Goal: Transaction & Acquisition: Purchase product/service

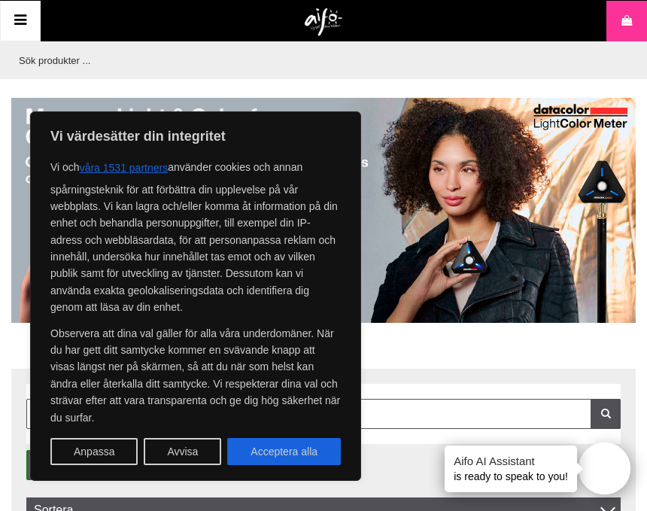
click at [23, 17] on icon at bounding box center [20, 21] width 18 height 22
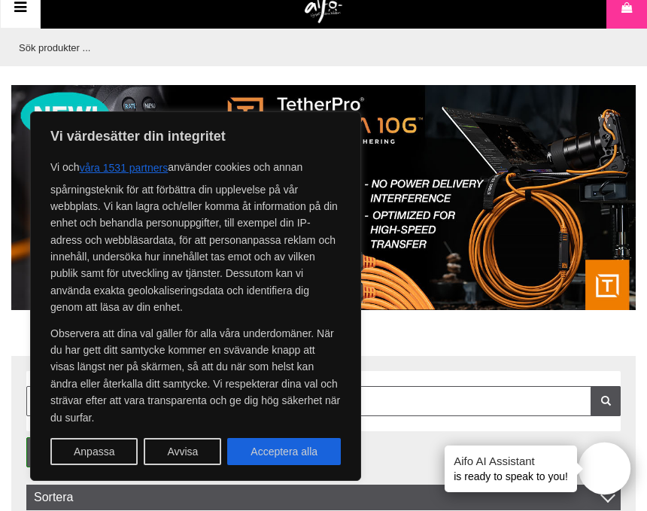
scroll to position [14, 0]
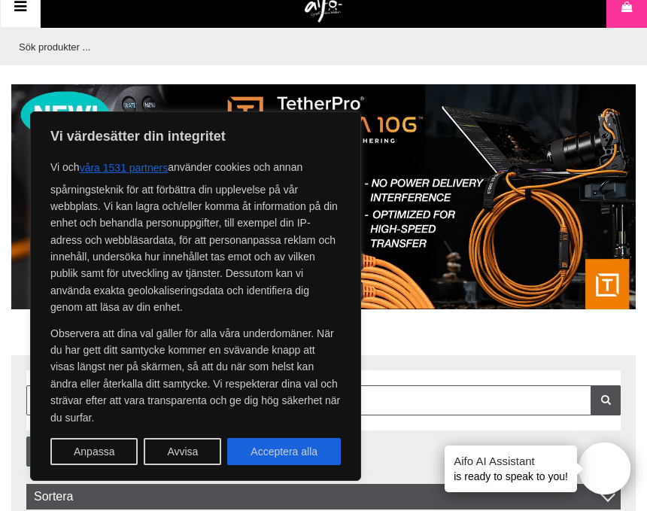
click at [274, 453] on button "Acceptera alla" at bounding box center [284, 451] width 114 height 27
checkbox input "true"
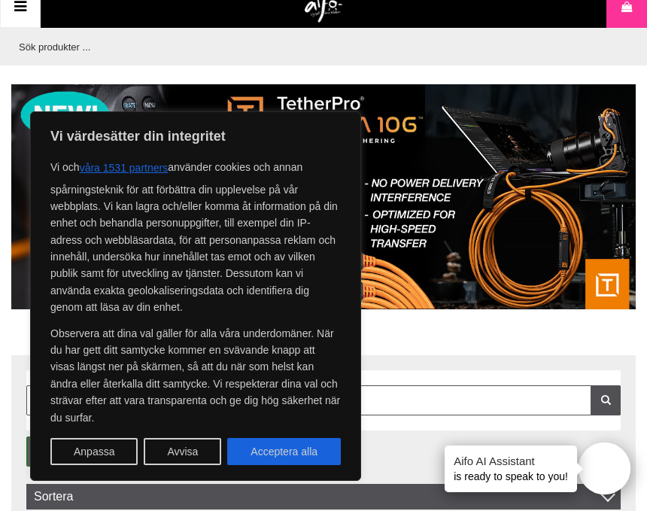
checkbox input "true"
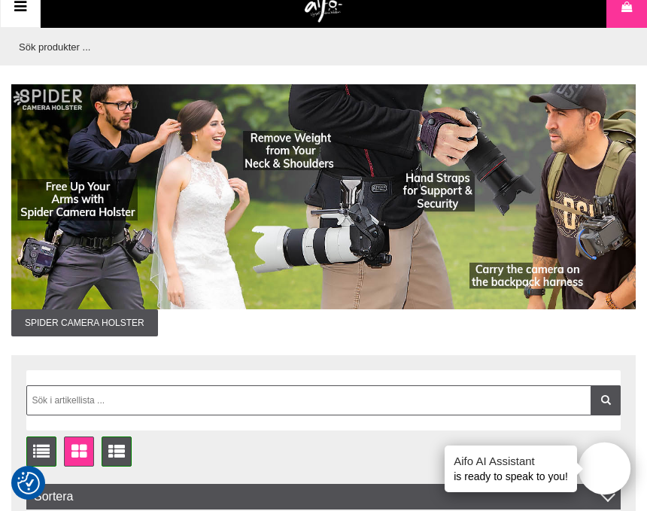
click at [17, 14] on icon at bounding box center [20, 7] width 18 height 22
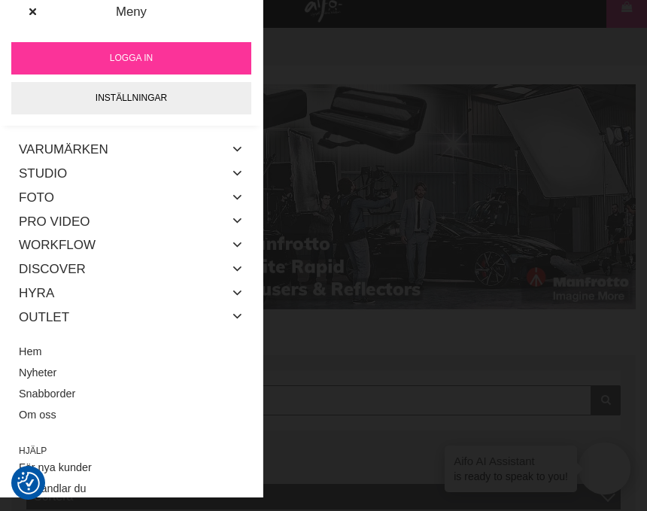
click at [23, 193] on link "Foto" at bounding box center [36, 198] width 35 height 24
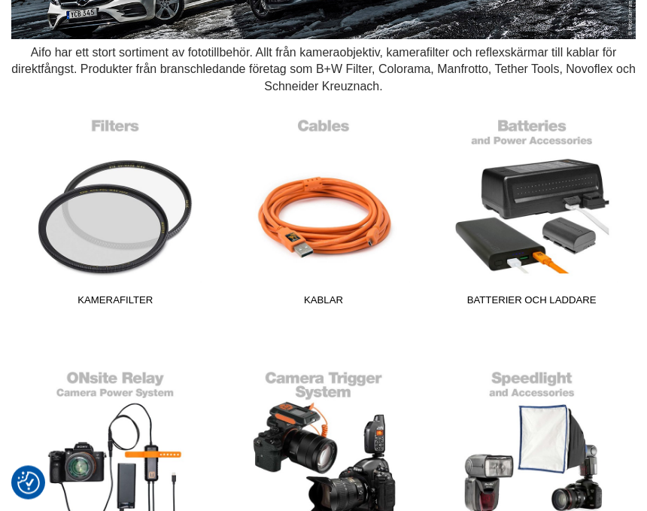
scroll to position [248, 0]
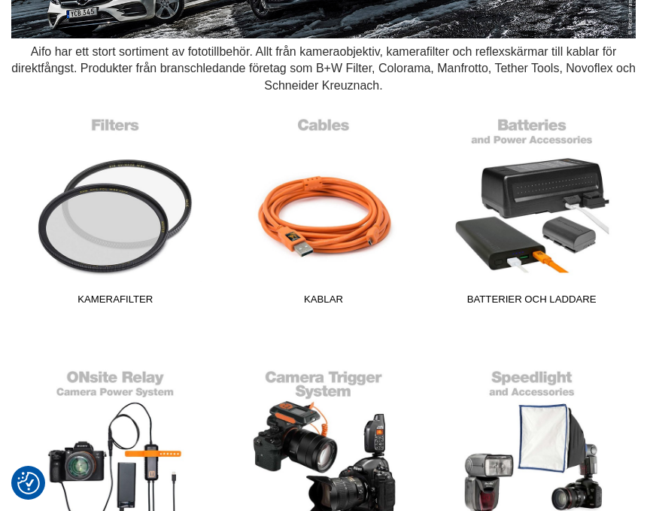
click at [544, 223] on link "Batterier och Laddare" at bounding box center [532, 210] width 190 height 203
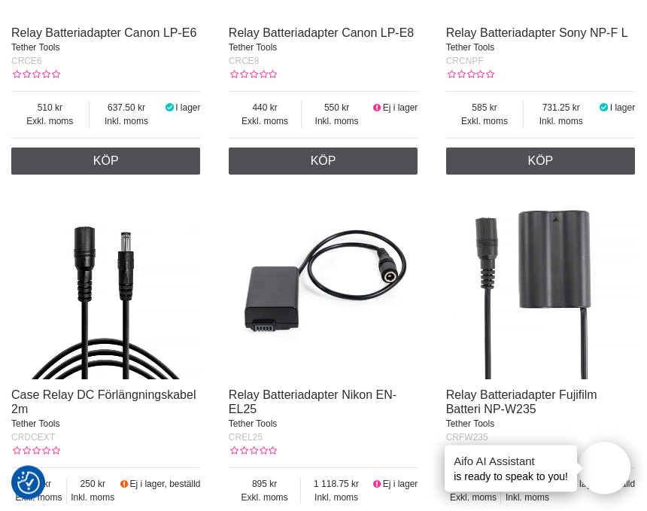
scroll to position [2219, 0]
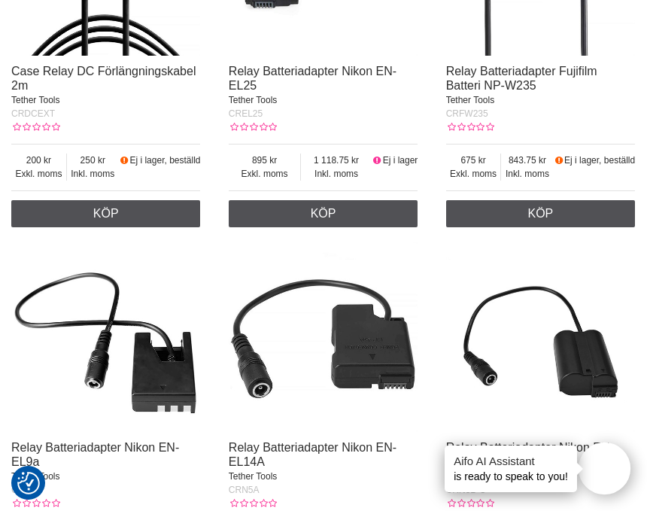
click at [628, 191] on div "Exkl. moms 675 Inkl. moms 843.75 Ej i lager, beställd" at bounding box center [540, 167] width 189 height 47
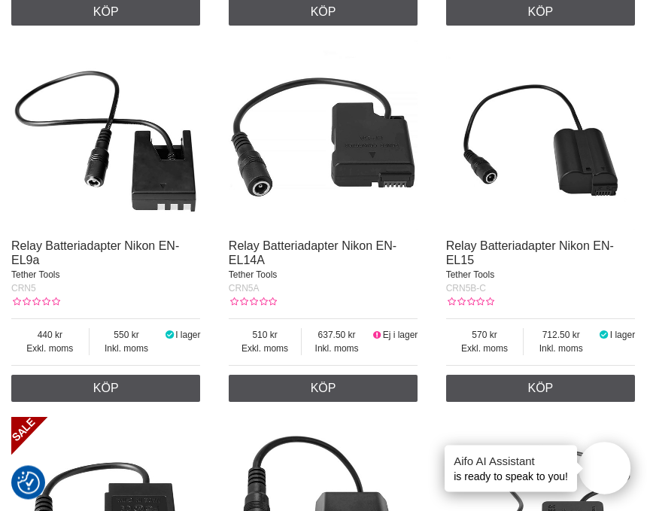
scroll to position [2724, 0]
click at [581, 191] on img at bounding box center [540, 135] width 189 height 189
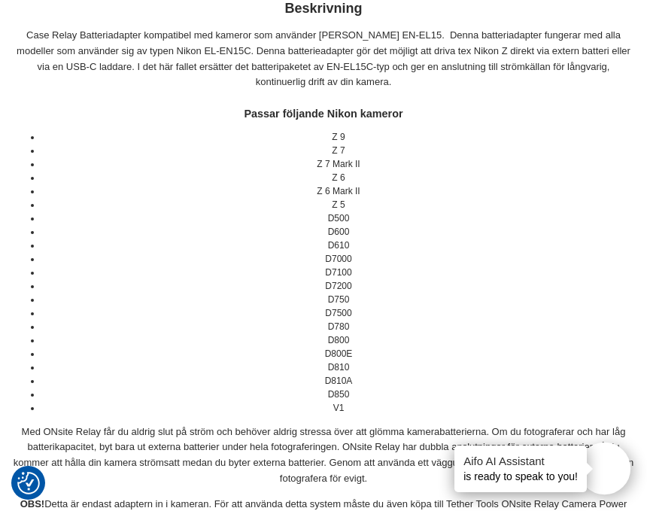
scroll to position [629, 0]
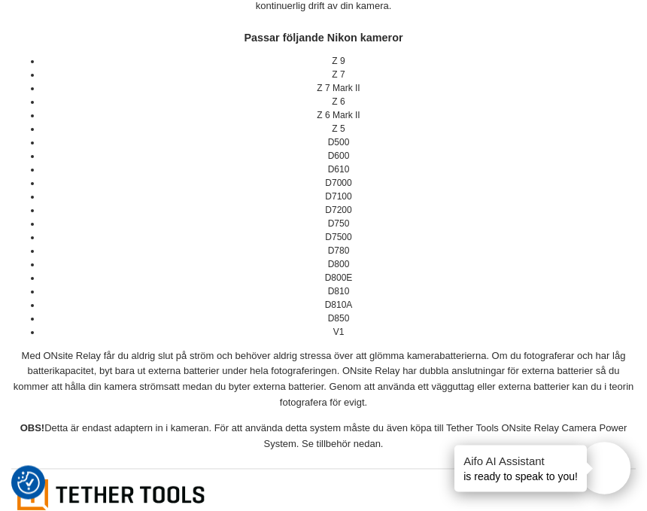
click at [593, 96] on li "Z 6" at bounding box center [338, 103] width 594 height 14
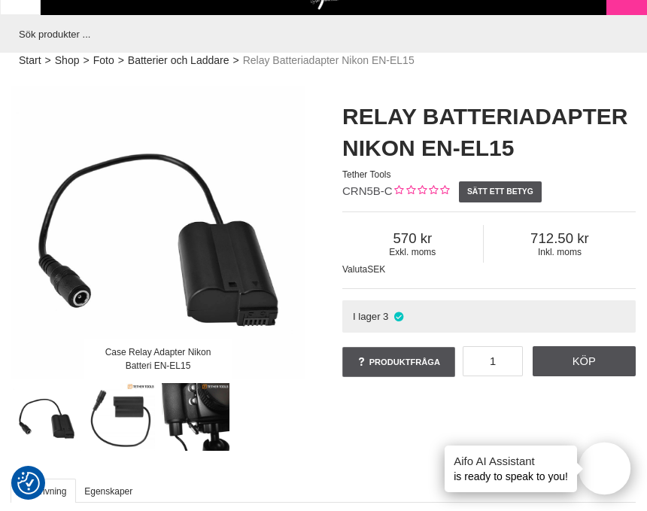
scroll to position [0, 0]
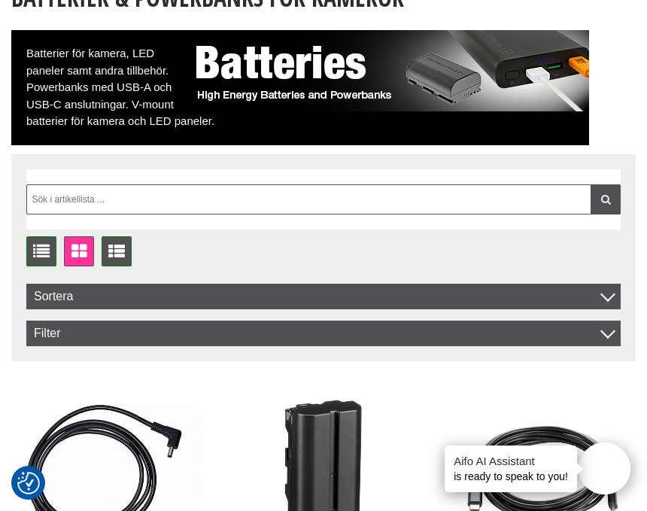
scroll to position [150, 0]
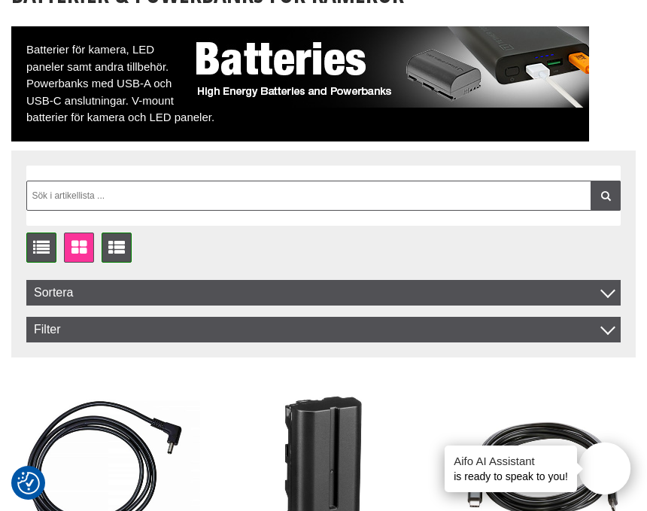
click at [604, 288] on div at bounding box center [607, 290] width 15 height 15
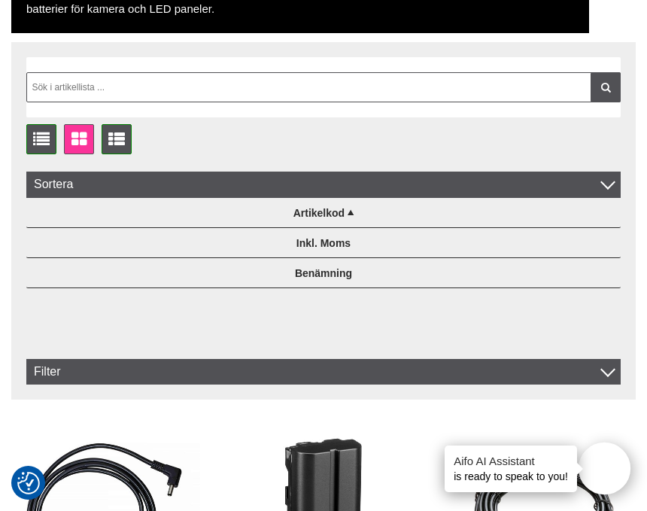
scroll to position [262, 0]
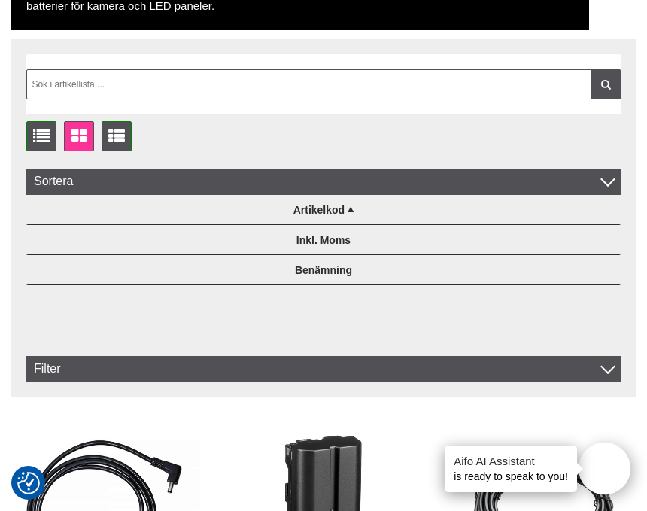
click at [588, 372] on div "Filter" at bounding box center [323, 369] width 594 height 26
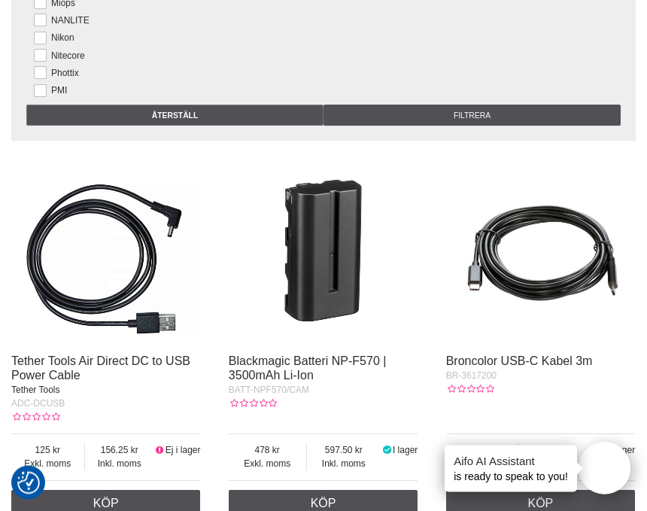
scroll to position [640, 0]
click at [177, 126] on input "Återställ" at bounding box center [174, 115] width 297 height 21
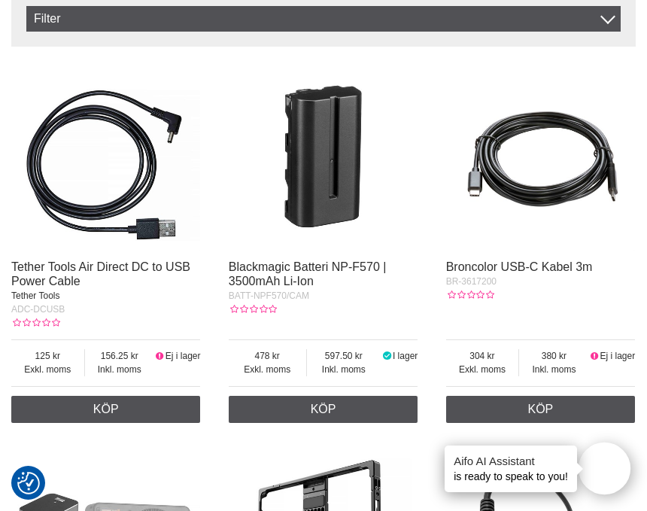
scroll to position [468, 0]
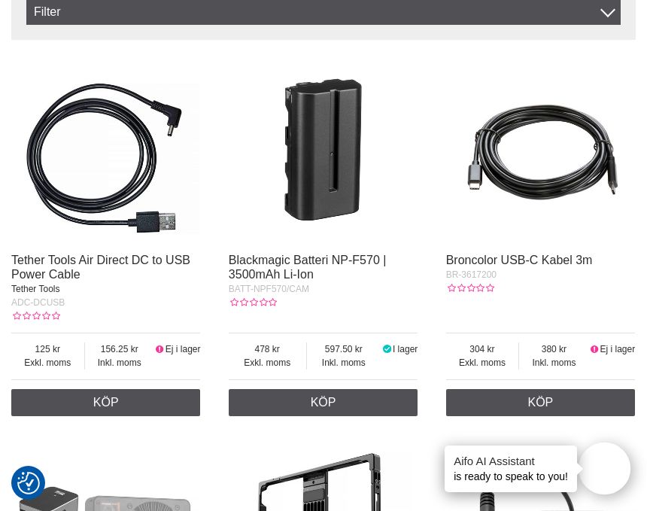
click at [316, 199] on img at bounding box center [323, 149] width 189 height 189
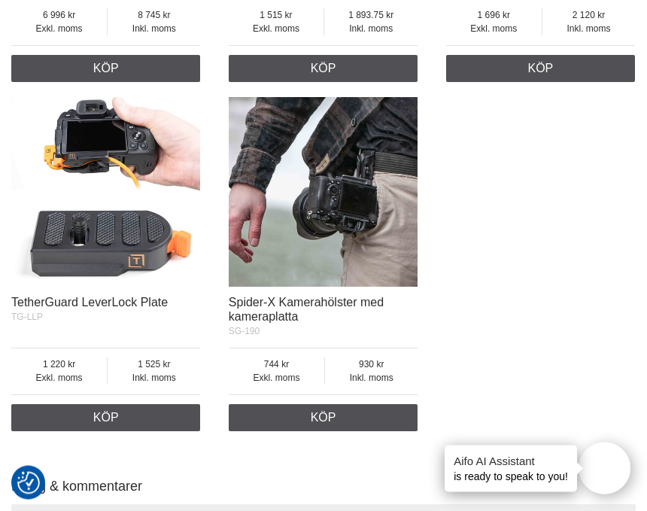
scroll to position [1412, 0]
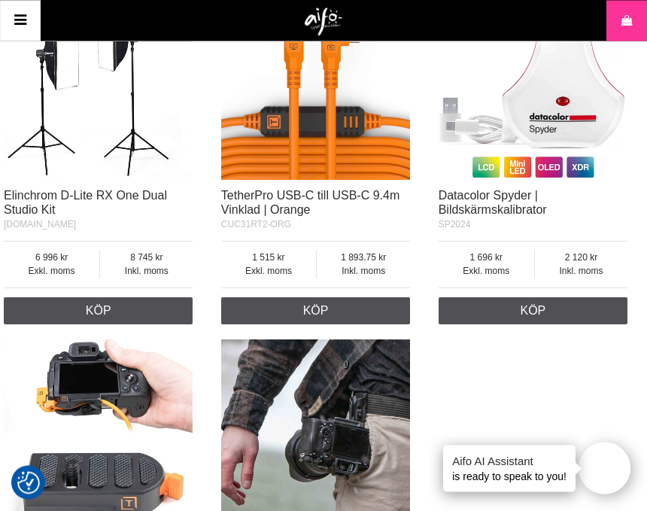
scroll to position [1163, 8]
click at [23, 17] on icon at bounding box center [20, 21] width 18 height 22
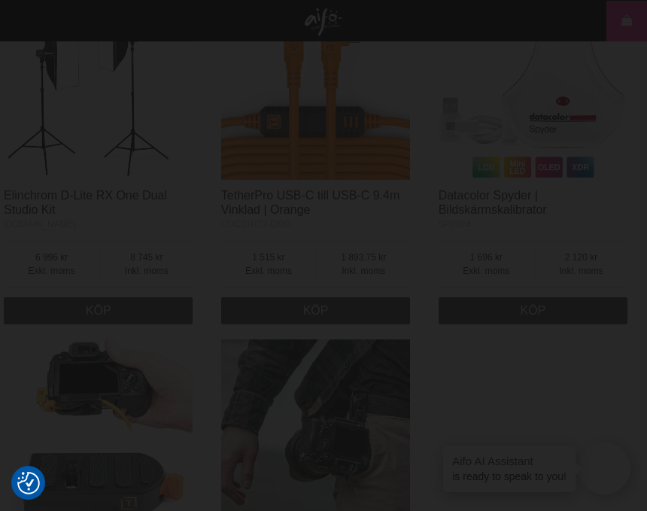
click at [26, 19] on div at bounding box center [323, 255] width 647 height 511
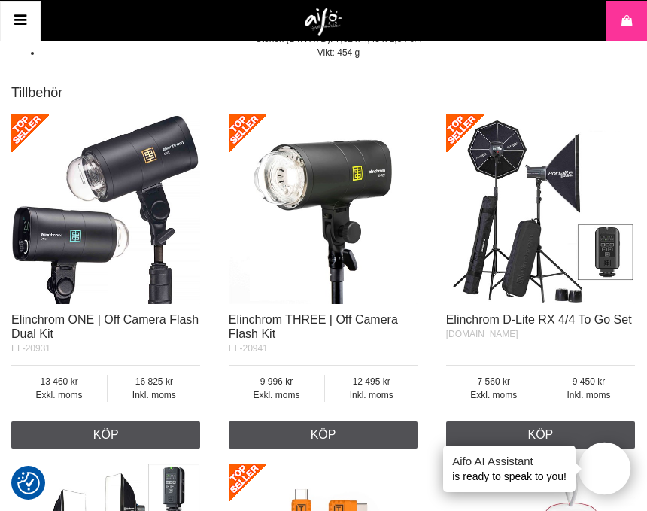
scroll to position [686, 0]
